Goal: Task Accomplishment & Management: Use online tool/utility

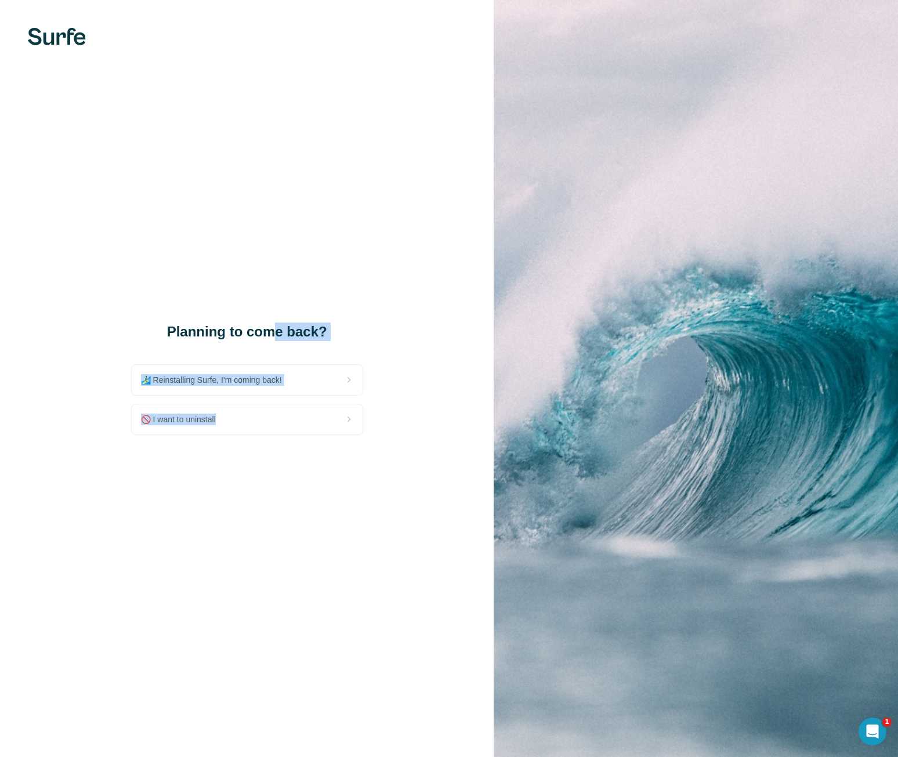
drag, startPoint x: 222, startPoint y: 420, endPoint x: 268, endPoint y: 330, distance: 101.4
click at [269, 329] on div "Planning to come back? 🏄🏻‍♂️ Reinstalling Surfe, I'm coming back! 🚫 I want to u…" at bounding box center [247, 378] width 232 height 113
click at [236, 323] on h1 "Planning to come back?" at bounding box center [247, 331] width 232 height 19
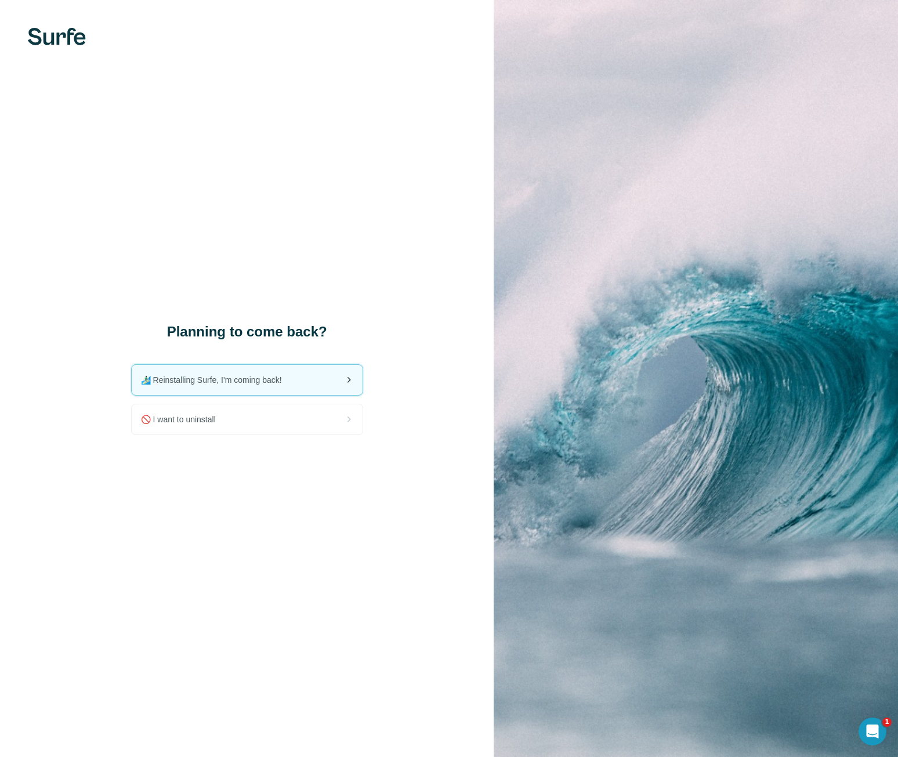
click at [200, 385] on span "🏄🏻‍♂️ Reinstalling Surfe, I'm coming back!" at bounding box center [216, 380] width 150 height 12
click at [677, 100] on img at bounding box center [696, 378] width 404 height 757
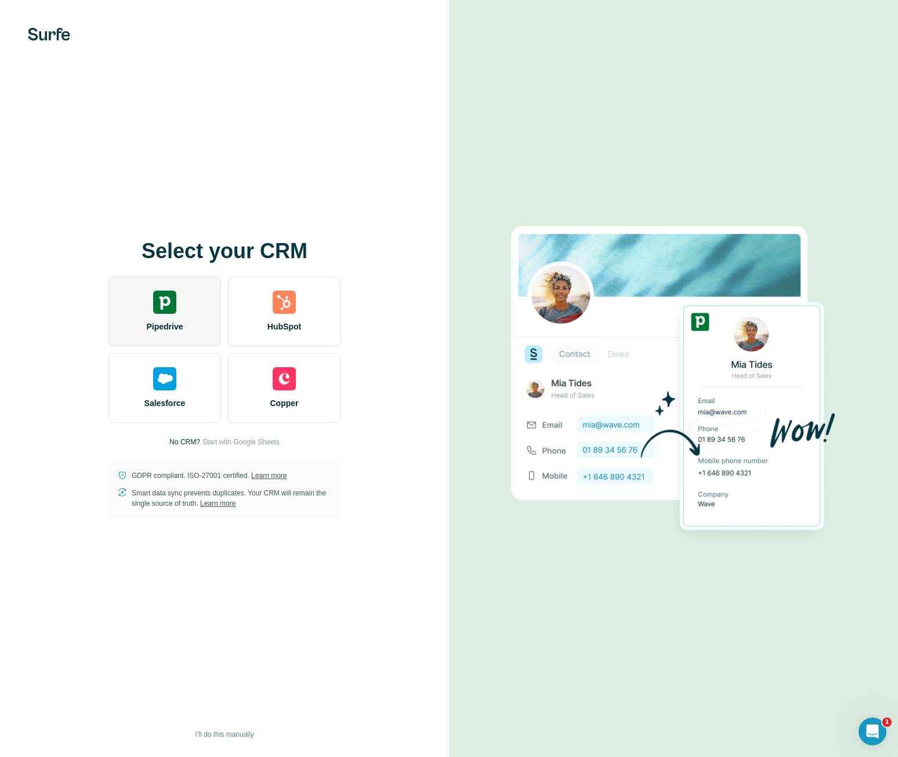
click at [173, 305] on img at bounding box center [164, 302] width 23 height 23
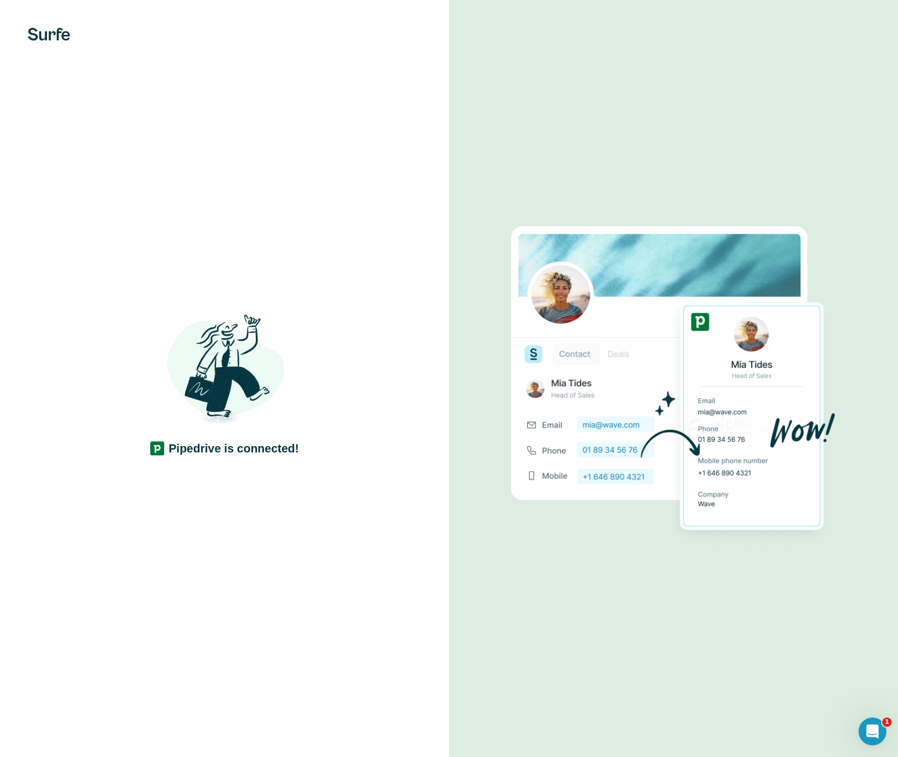
click at [618, 166] on div at bounding box center [673, 378] width 449 height 757
